Goal: Find specific page/section: Find specific page/section

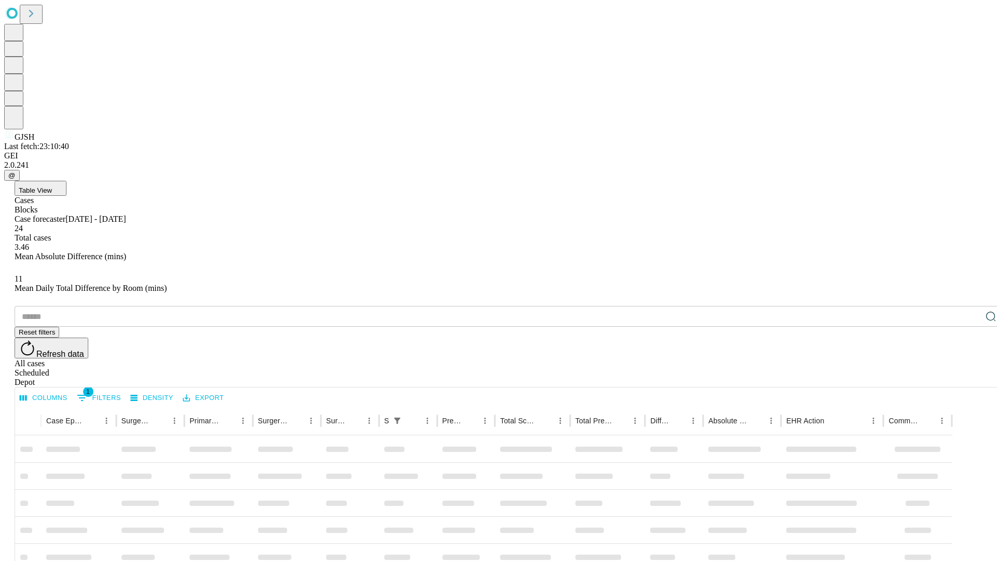
click at [970, 377] on div "Depot" at bounding box center [509, 381] width 989 height 9
